Goal: Task Accomplishment & Management: Manage account settings

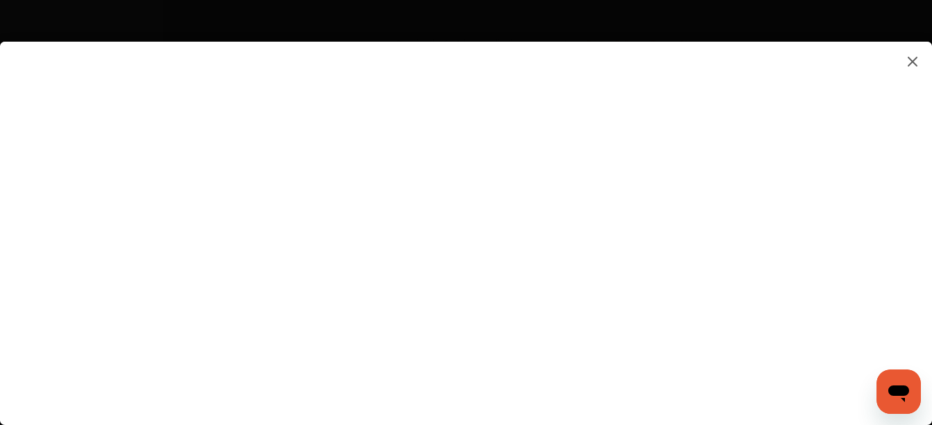
scroll to position [1870, 0]
click at [821, 267] on flutter-view at bounding box center [466, 219] width 932 height 355
click at [603, 165] on flutter-view at bounding box center [466, 219] width 932 height 355
click at [822, 392] on flutter-view at bounding box center [466, 219] width 932 height 355
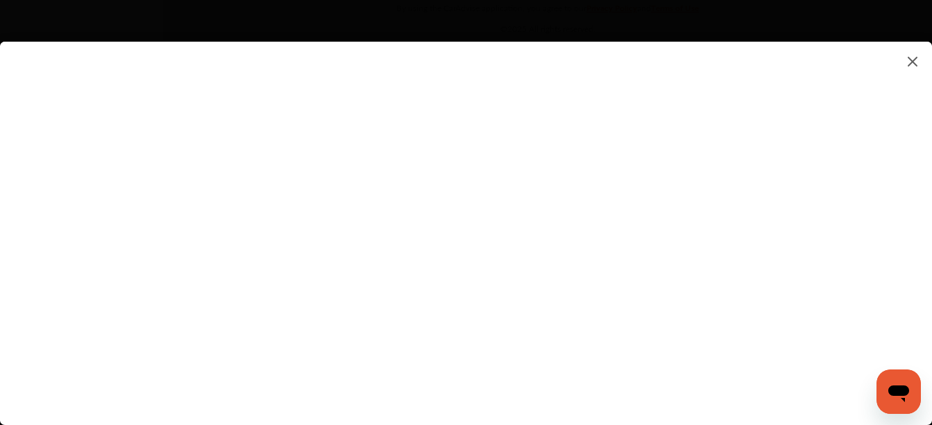
click at [817, 394] on flutter-view at bounding box center [466, 219] width 932 height 355
click at [918, 179] on flutter-view at bounding box center [466, 219] width 932 height 355
click at [668, 180] on flutter-view at bounding box center [466, 219] width 932 height 355
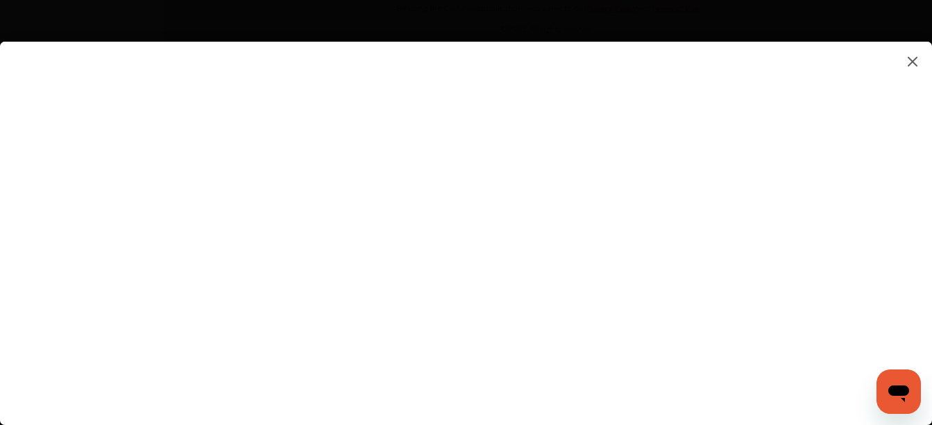
type textarea "**********"
click at [627, 237] on flutter-view at bounding box center [466, 219] width 932 height 355
click at [920, 321] on flutter-view at bounding box center [466, 219] width 932 height 355
click at [823, 166] on flutter-view at bounding box center [466, 219] width 932 height 355
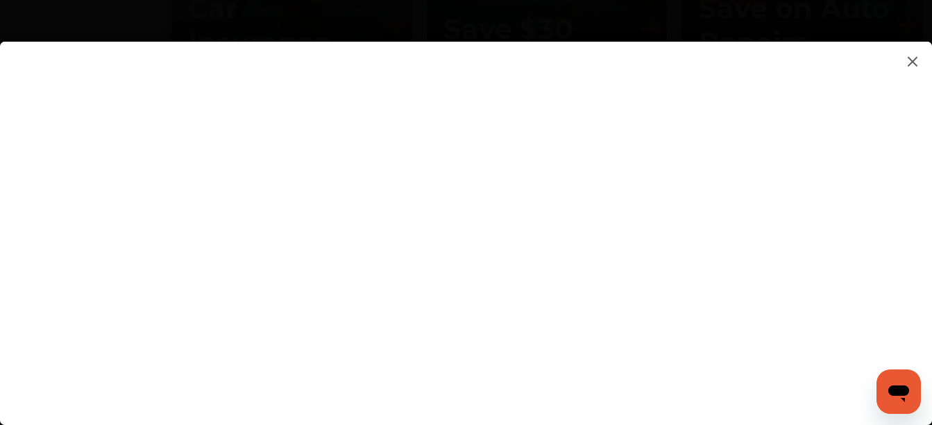
scroll to position [1667, 0]
click at [925, 208] on flutter-view at bounding box center [466, 219] width 932 height 355
click at [637, 143] on flutter-view at bounding box center [466, 219] width 932 height 355
click at [514, 279] on flutter-view at bounding box center [466, 219] width 932 height 355
click at [911, 66] on img at bounding box center [912, 61] width 17 height 17
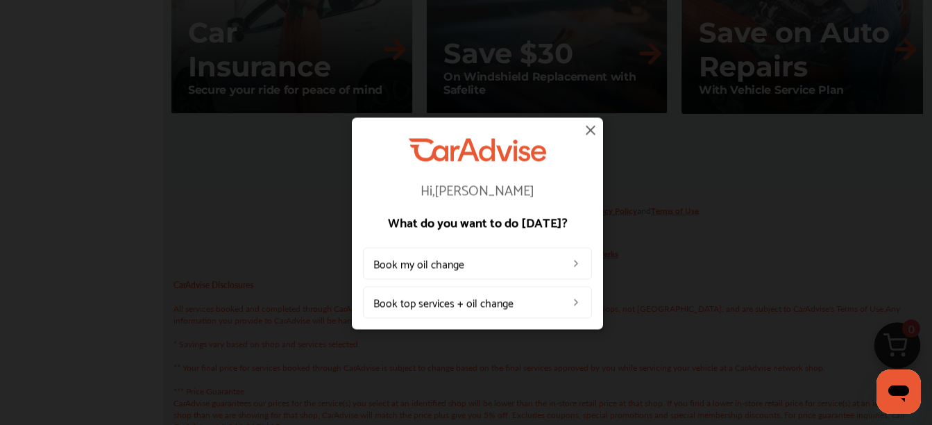
click at [594, 133] on img at bounding box center [590, 129] width 17 height 17
